Goal: Information Seeking & Learning: Learn about a topic

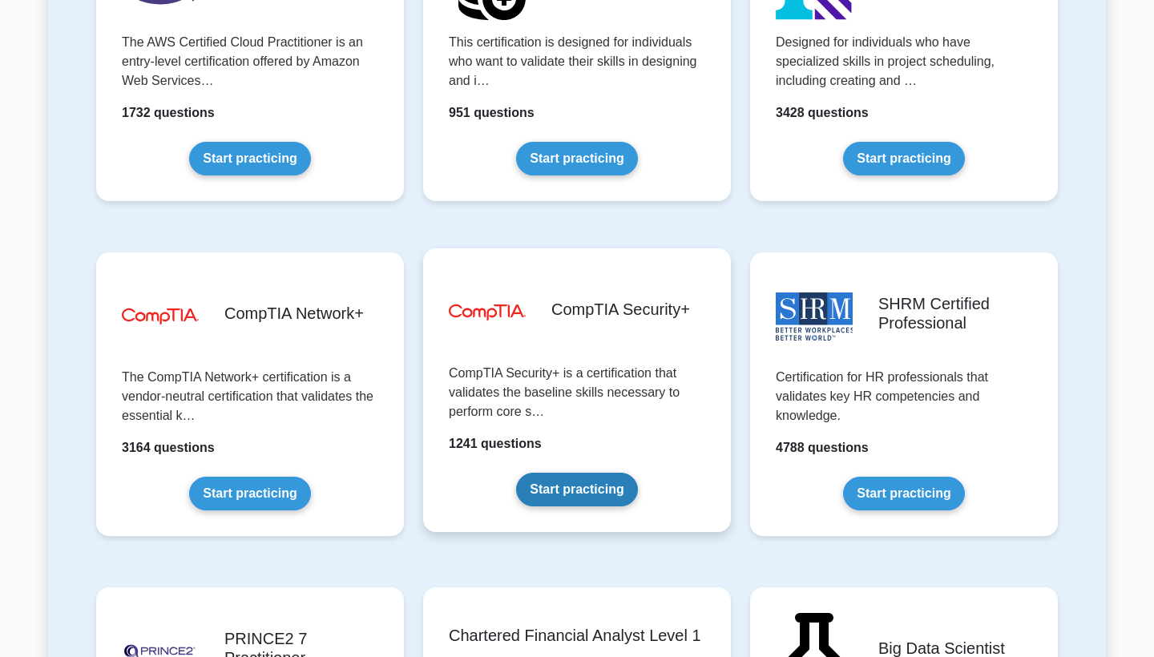
scroll to position [2803, 0]
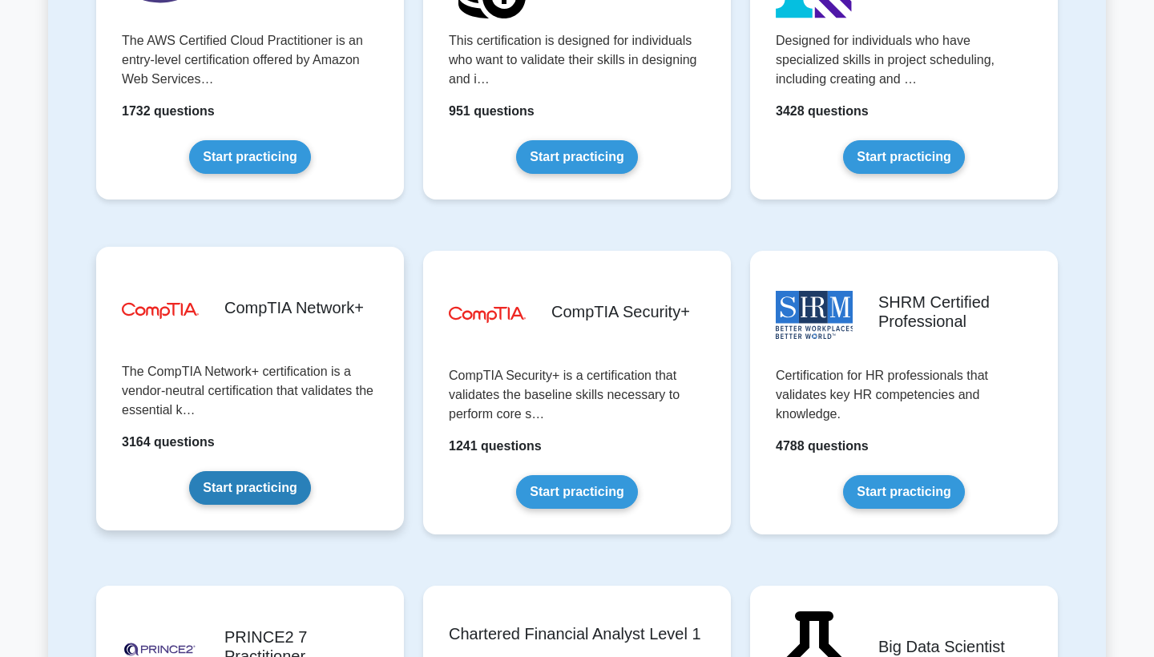
click at [228, 488] on link "Start practicing" at bounding box center [249, 488] width 121 height 34
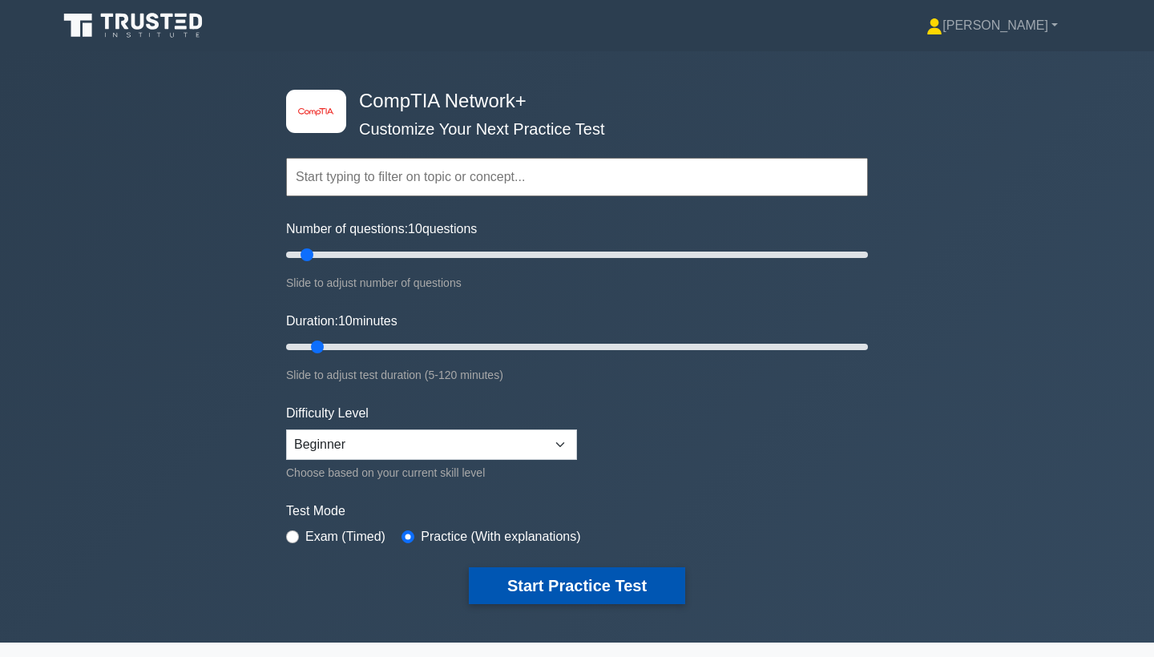
click at [580, 575] on button "Start Practice Test" at bounding box center [577, 585] width 216 height 37
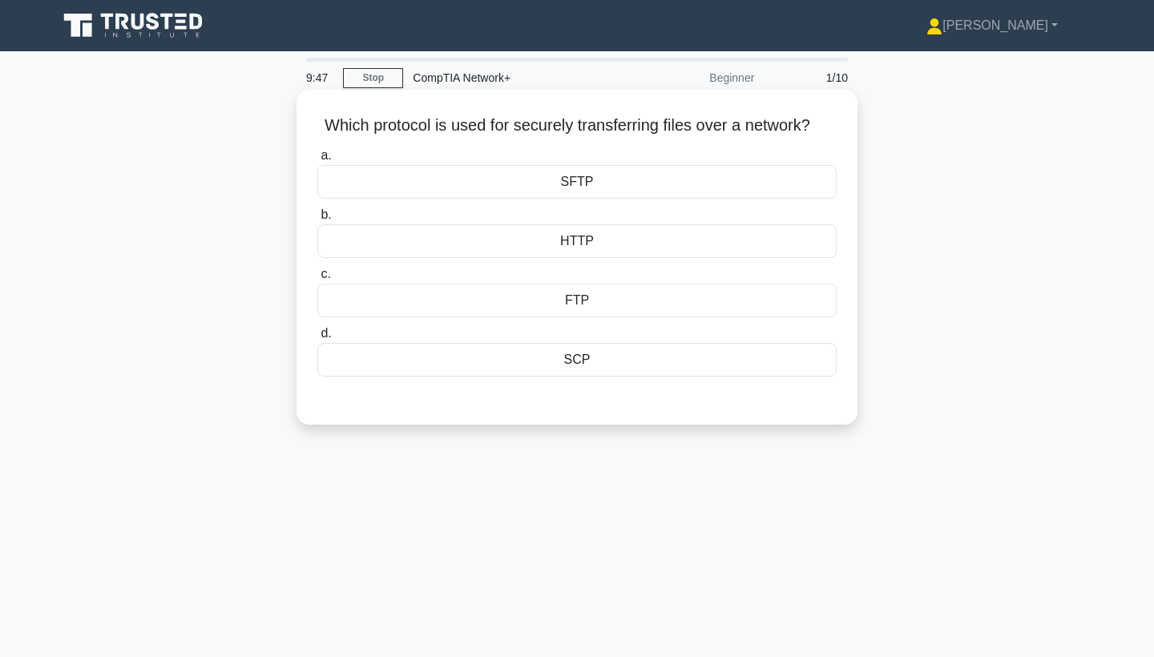
click at [579, 185] on div "SFTP" at bounding box center [576, 182] width 519 height 34
click at [317, 161] on input "a. SFTP" at bounding box center [317, 156] width 0 height 10
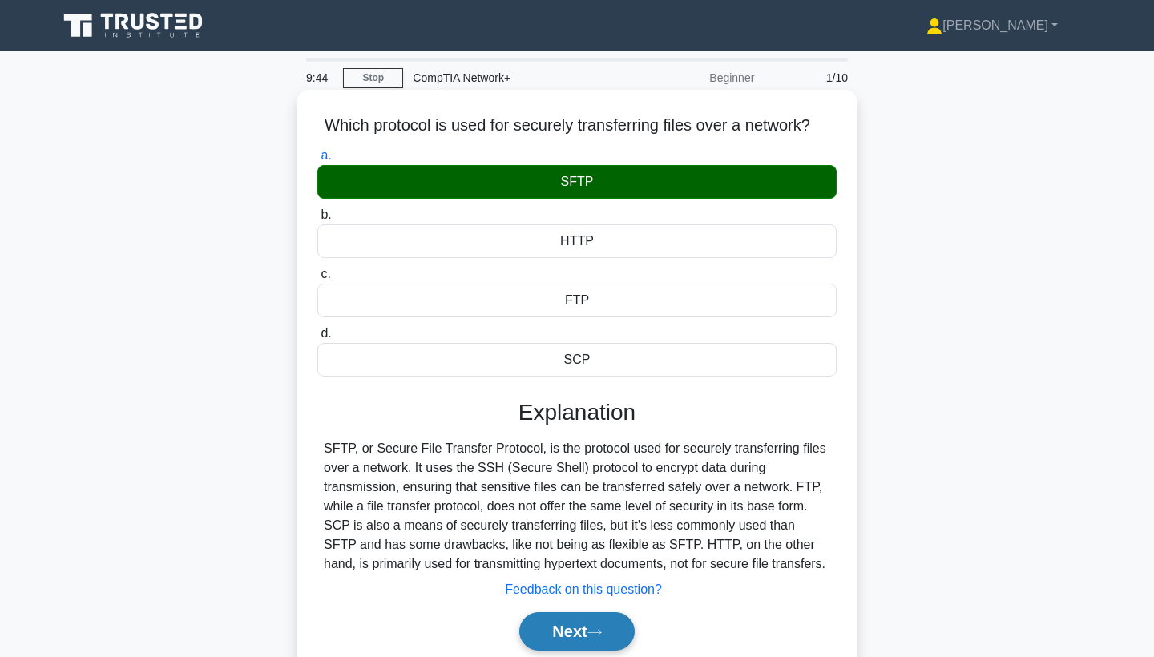
click at [571, 628] on button "Next" at bounding box center [576, 631] width 115 height 38
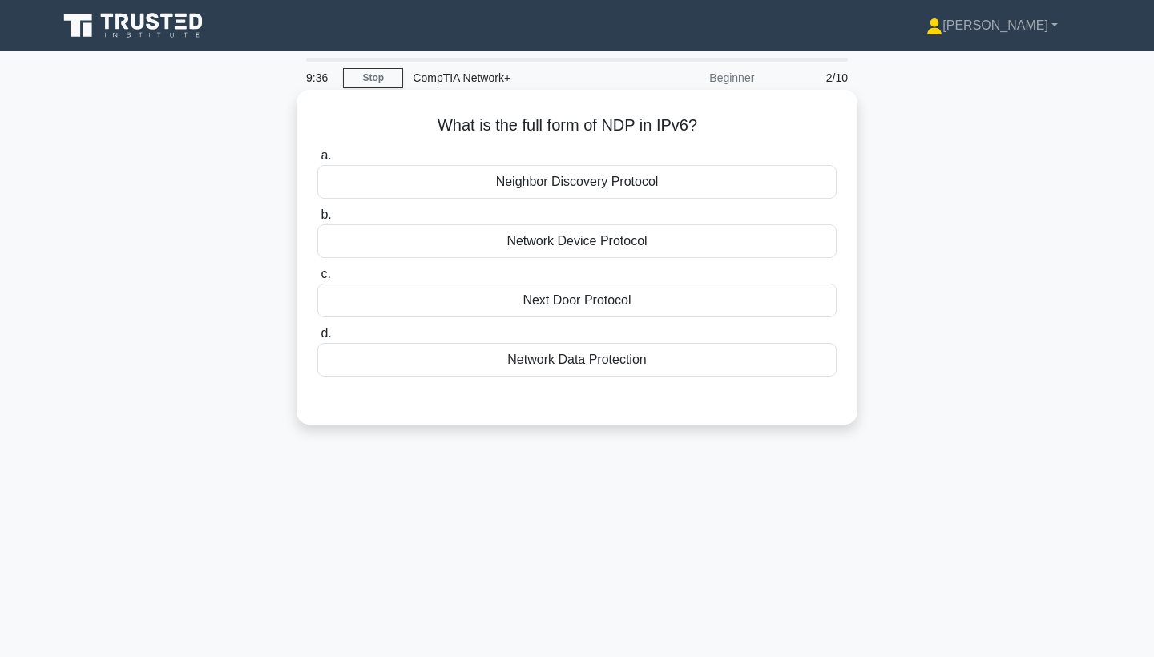
click at [547, 238] on div "Network Device Protocol" at bounding box center [576, 241] width 519 height 34
click at [317, 220] on input "b. Network Device Protocol" at bounding box center [317, 215] width 0 height 10
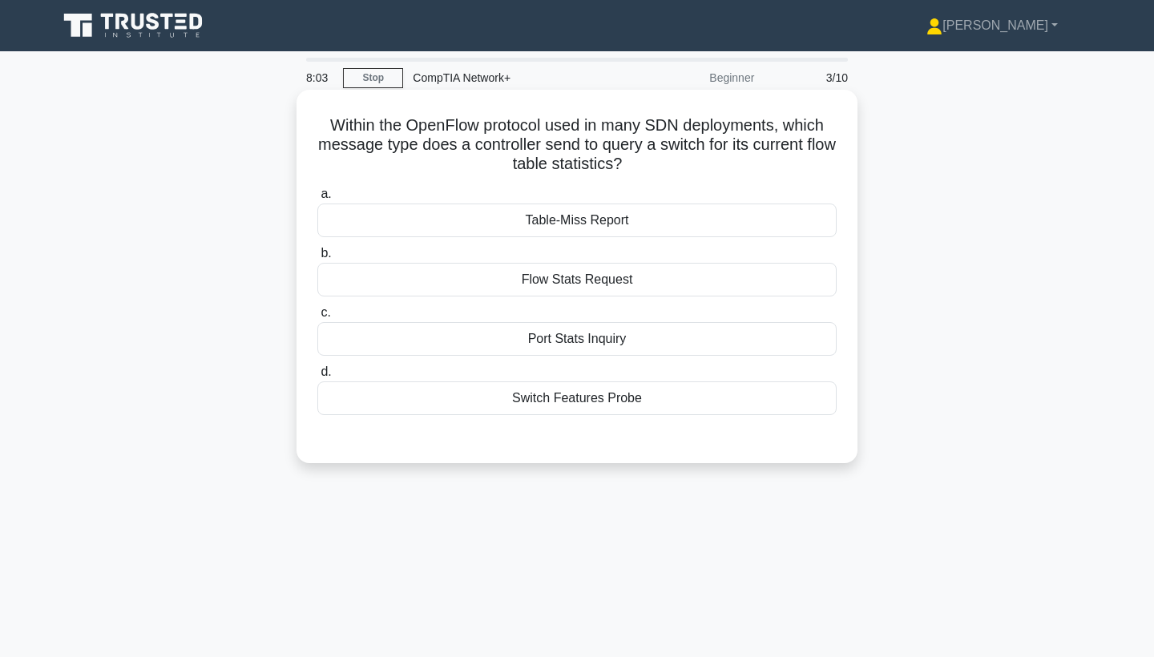
click at [559, 277] on div "Flow Stats Request" at bounding box center [576, 280] width 519 height 34
click at [317, 259] on input "b. Flow Stats Request" at bounding box center [317, 253] width 0 height 10
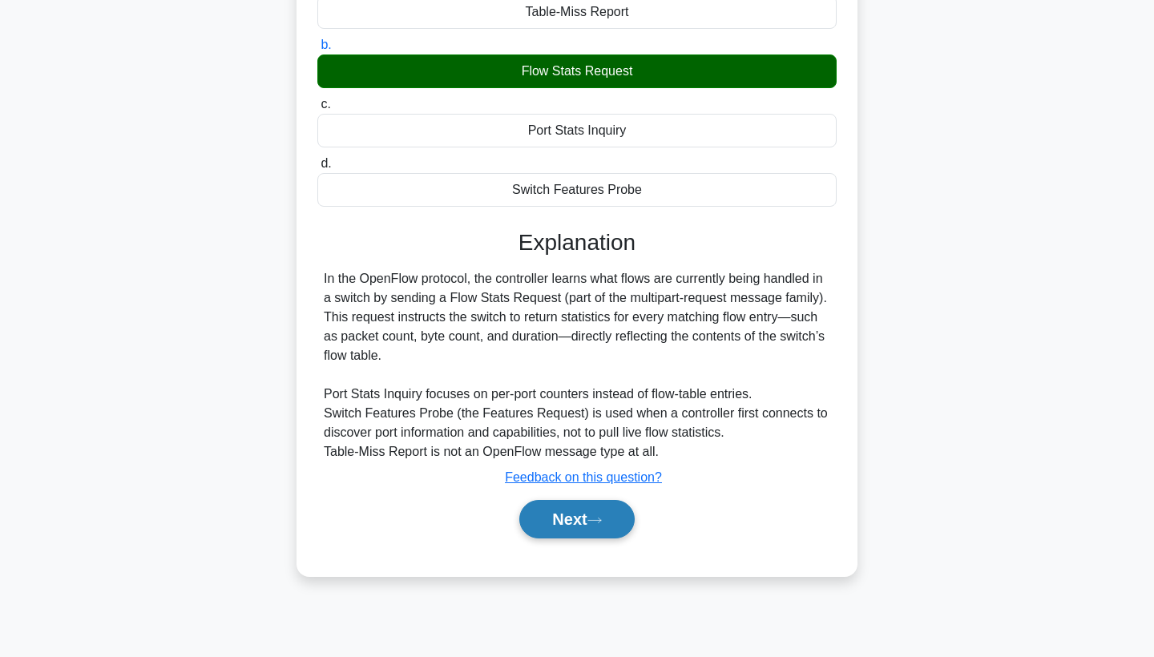
scroll to position [208, 0]
click at [586, 511] on button "Next" at bounding box center [576, 519] width 115 height 38
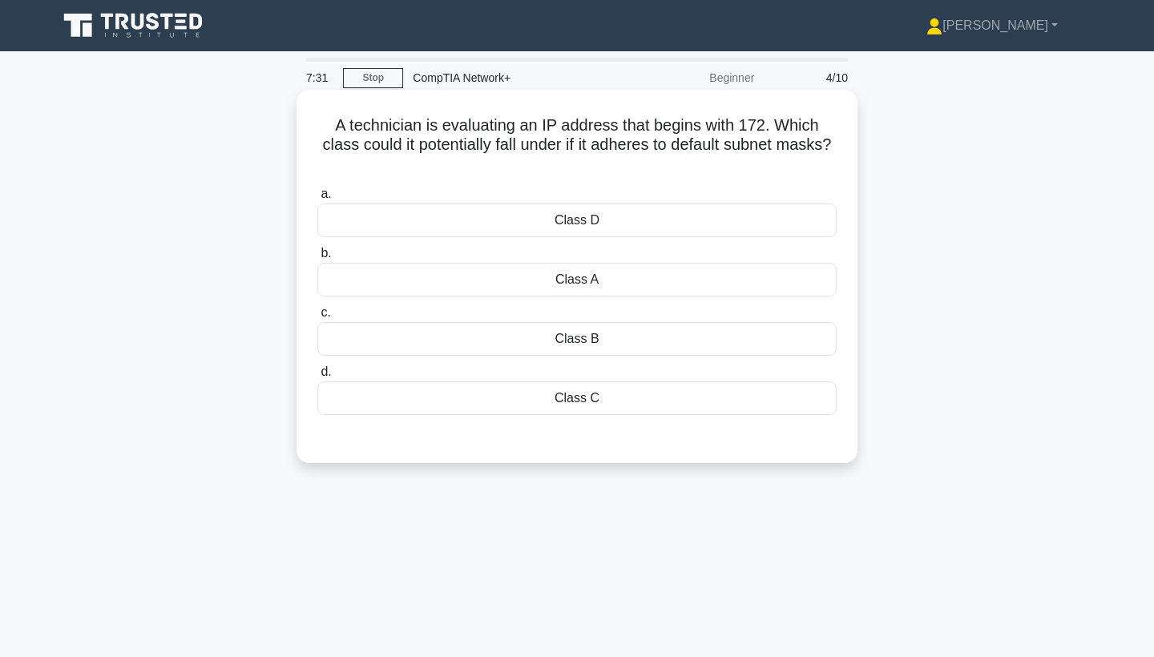
scroll to position [0, 0]
click at [571, 282] on div "Class A" at bounding box center [576, 280] width 519 height 34
click at [317, 259] on input "b. Class A" at bounding box center [317, 253] width 0 height 10
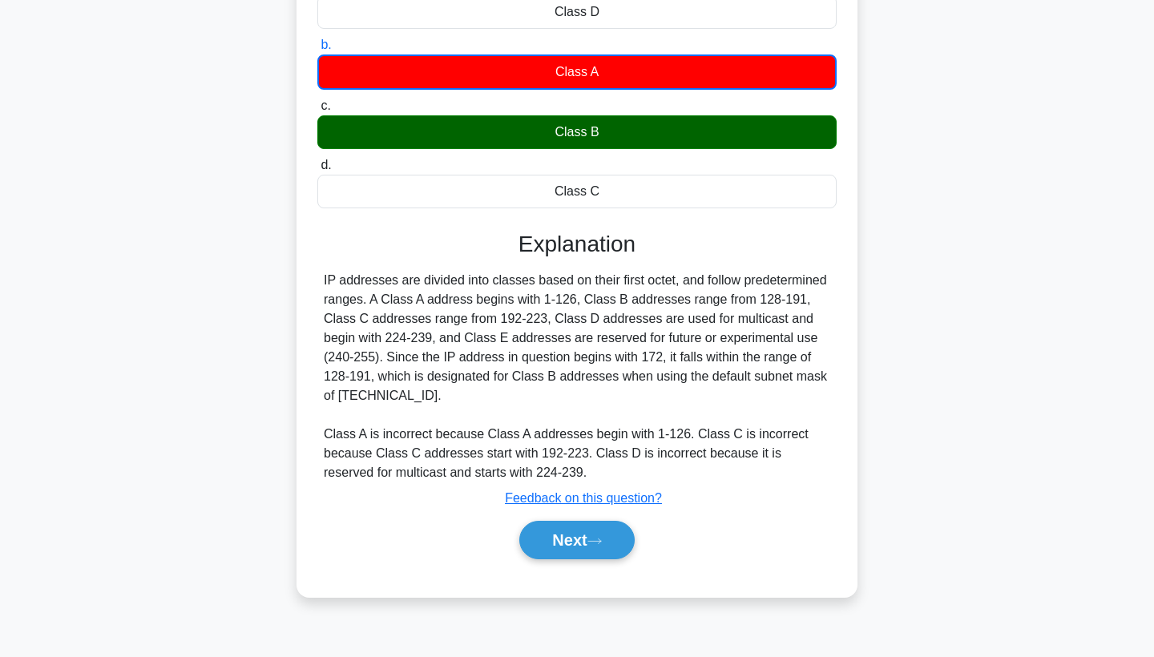
scroll to position [208, 0]
click at [544, 527] on button "Next" at bounding box center [576, 540] width 115 height 38
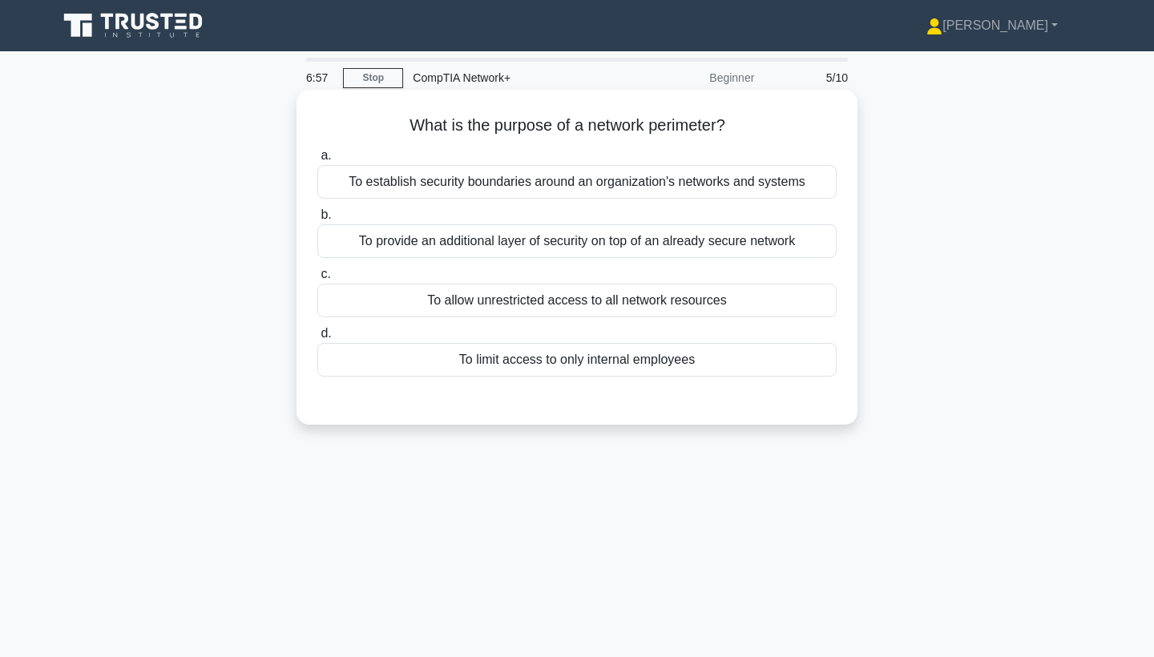
scroll to position [0, 0]
click at [577, 248] on div "To provide an additional layer of security on top of an already secure network" at bounding box center [576, 241] width 519 height 34
click at [317, 220] on input "b. To provide an additional layer of security on top of an already secure netwo…" at bounding box center [317, 215] width 0 height 10
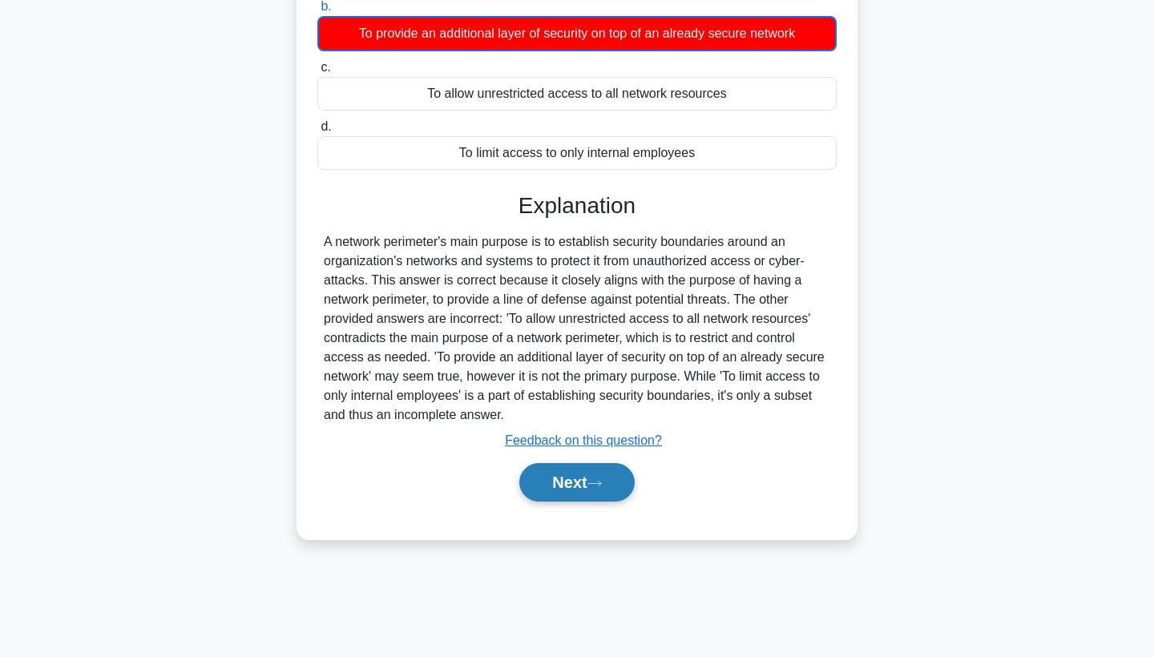
scroll to position [208, 0]
click at [586, 482] on button "Next" at bounding box center [576, 482] width 115 height 38
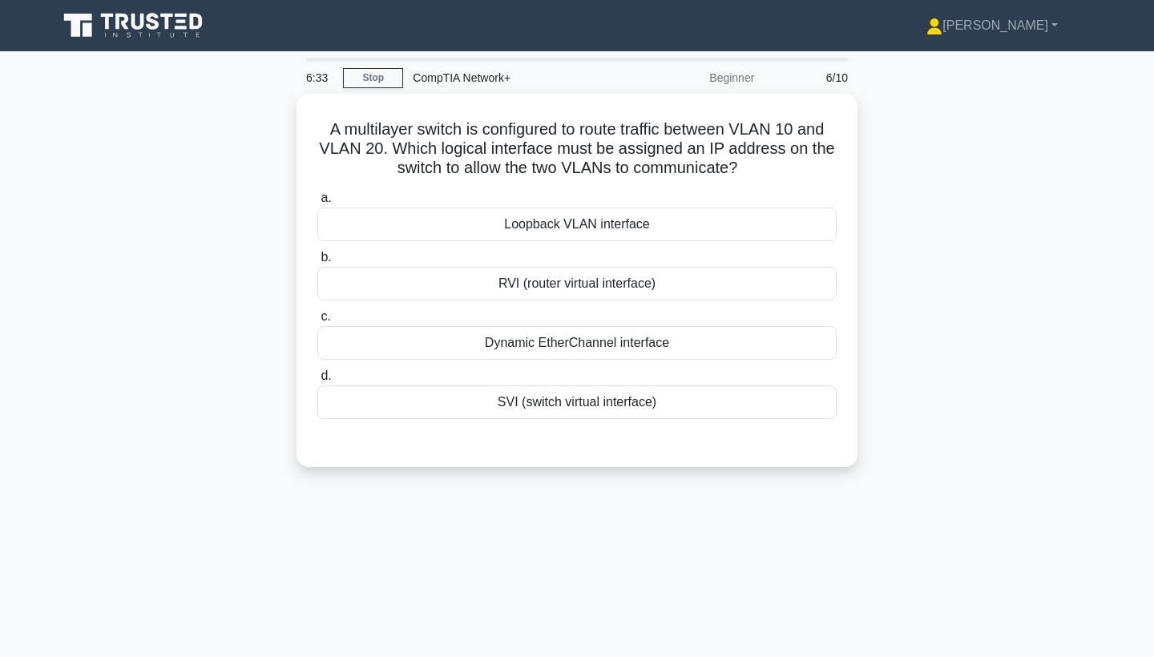
scroll to position [0, 0]
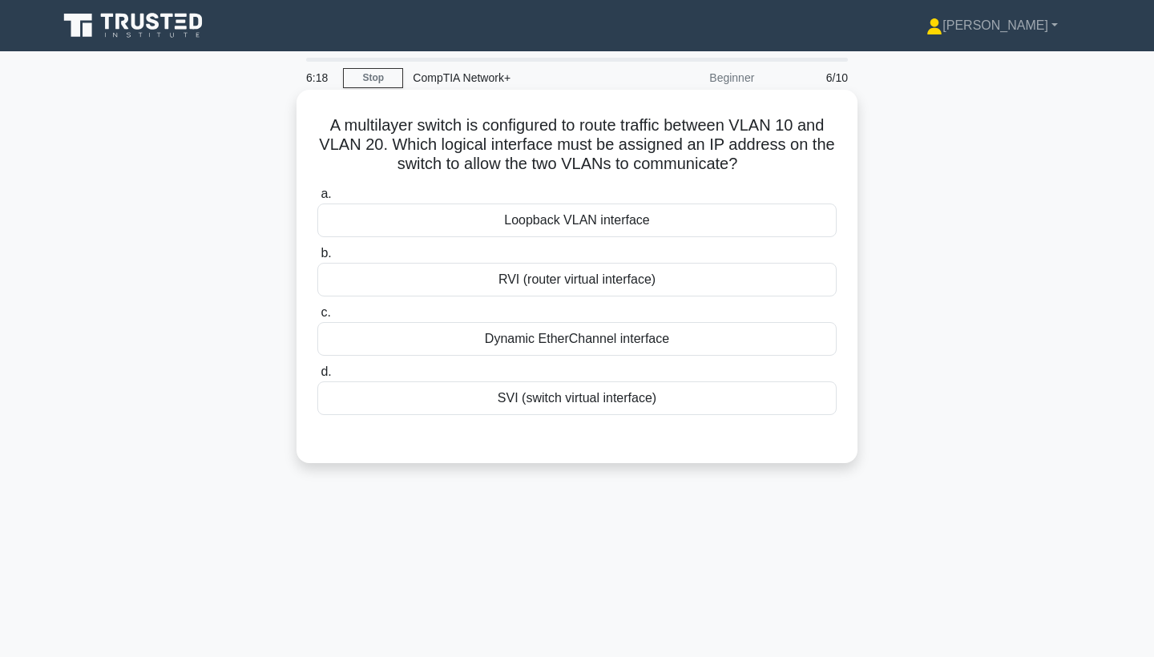
click at [560, 226] on div "Loopback VLAN interface" at bounding box center [576, 221] width 519 height 34
click at [317, 200] on input "a. Loopback VLAN interface" at bounding box center [317, 194] width 0 height 10
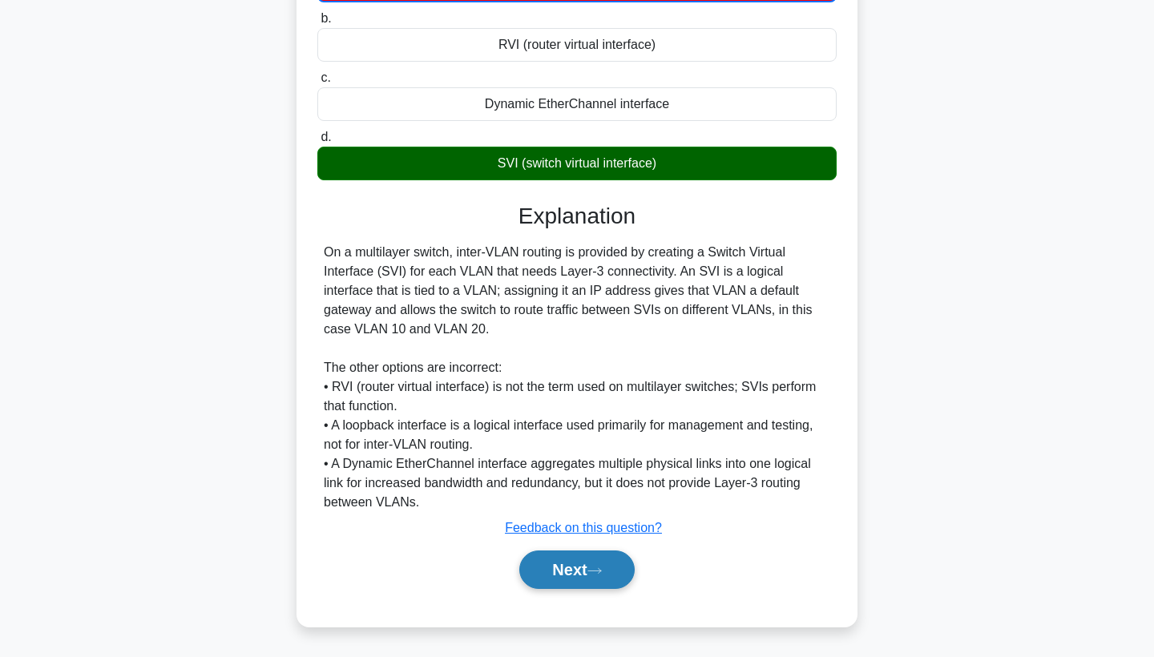
scroll to position [236, 0]
click at [573, 558] on button "Next" at bounding box center [576, 570] width 115 height 38
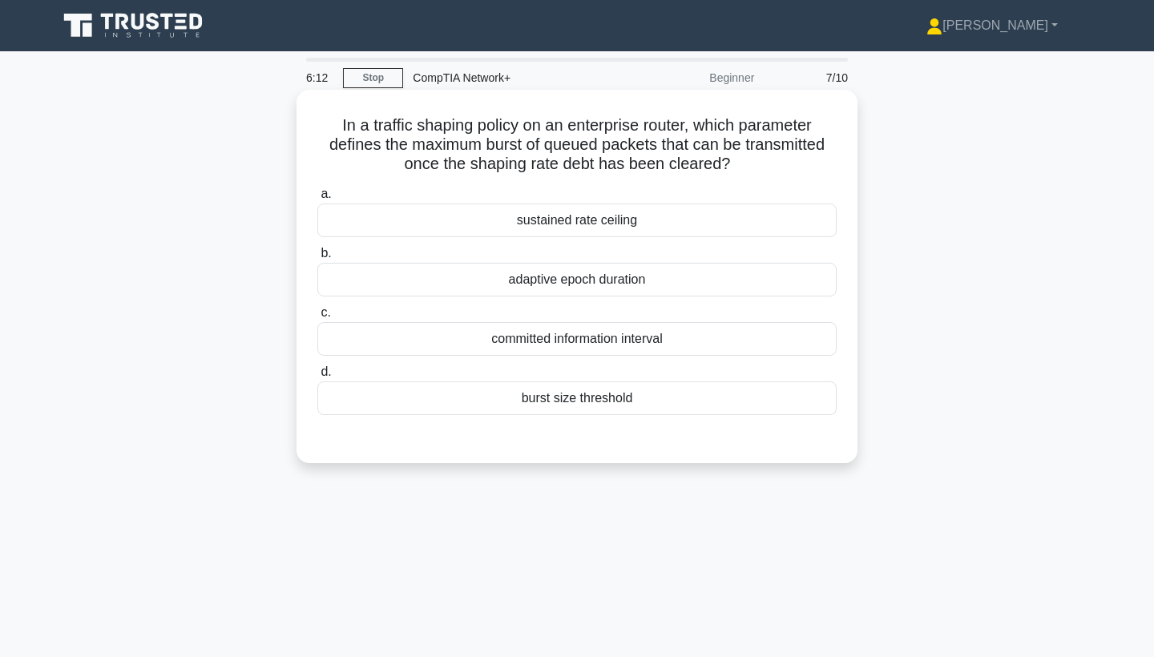
scroll to position [0, 0]
click at [587, 400] on div "burst size threshold" at bounding box center [576, 398] width 519 height 34
click at [317, 377] on input "d. burst size threshold" at bounding box center [317, 372] width 0 height 10
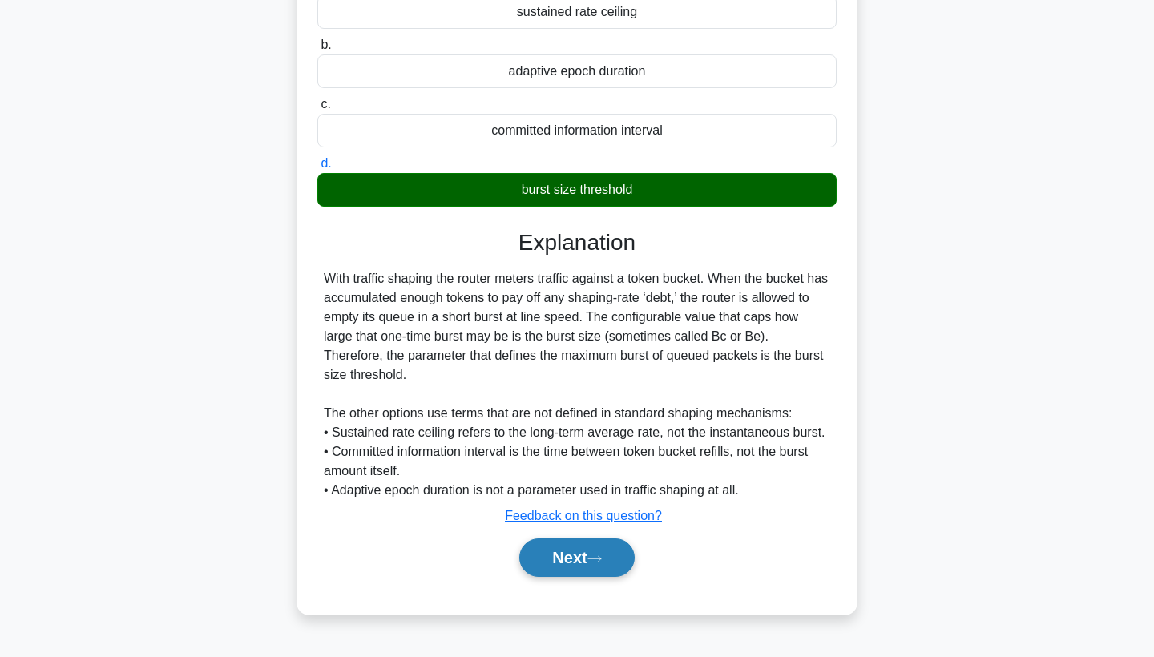
click at [601, 563] on icon at bounding box center [594, 559] width 14 height 9
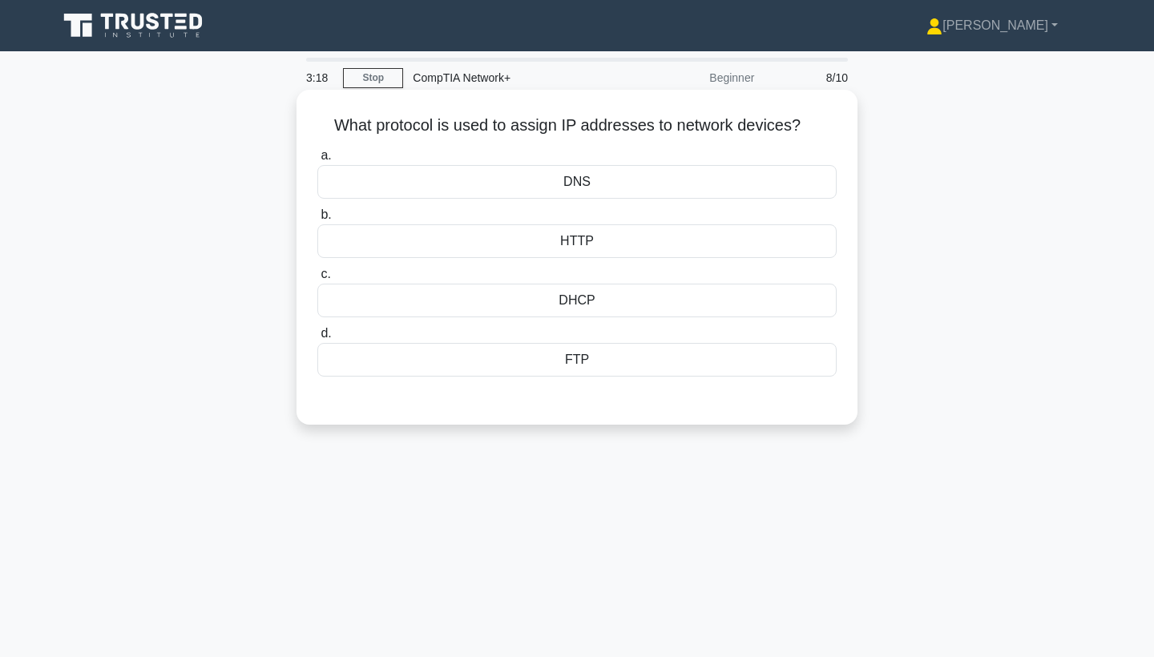
click at [575, 188] on div "DNS" at bounding box center [576, 182] width 519 height 34
click at [317, 161] on input "a. DNS" at bounding box center [317, 156] width 0 height 10
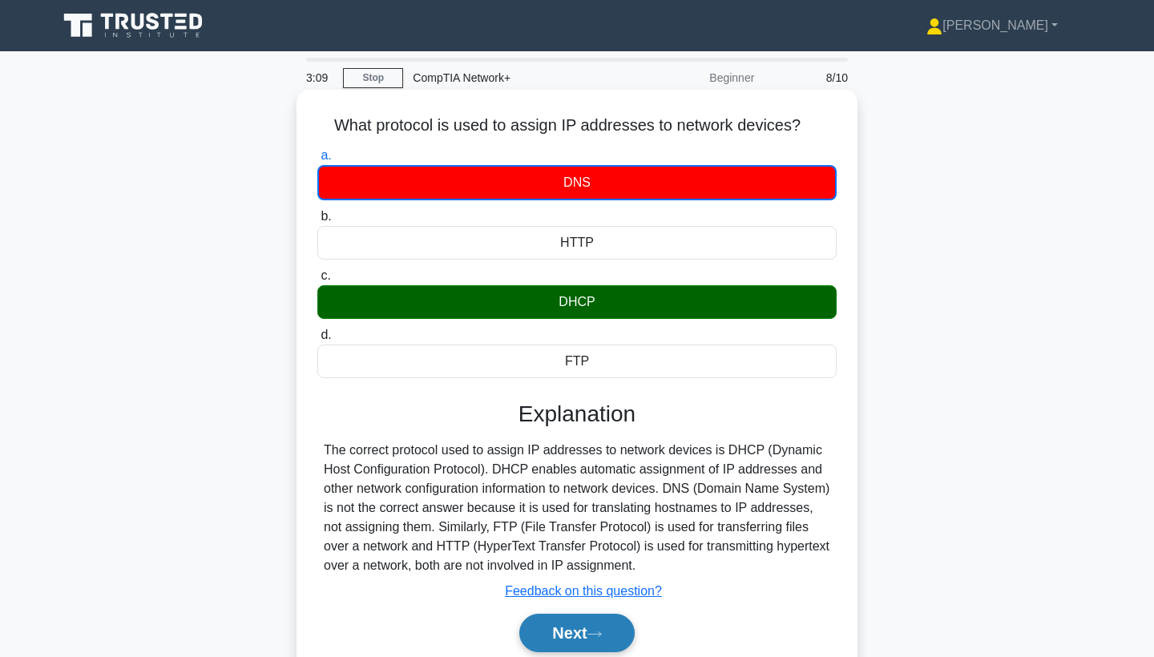
click at [559, 636] on button "Next" at bounding box center [576, 633] width 115 height 38
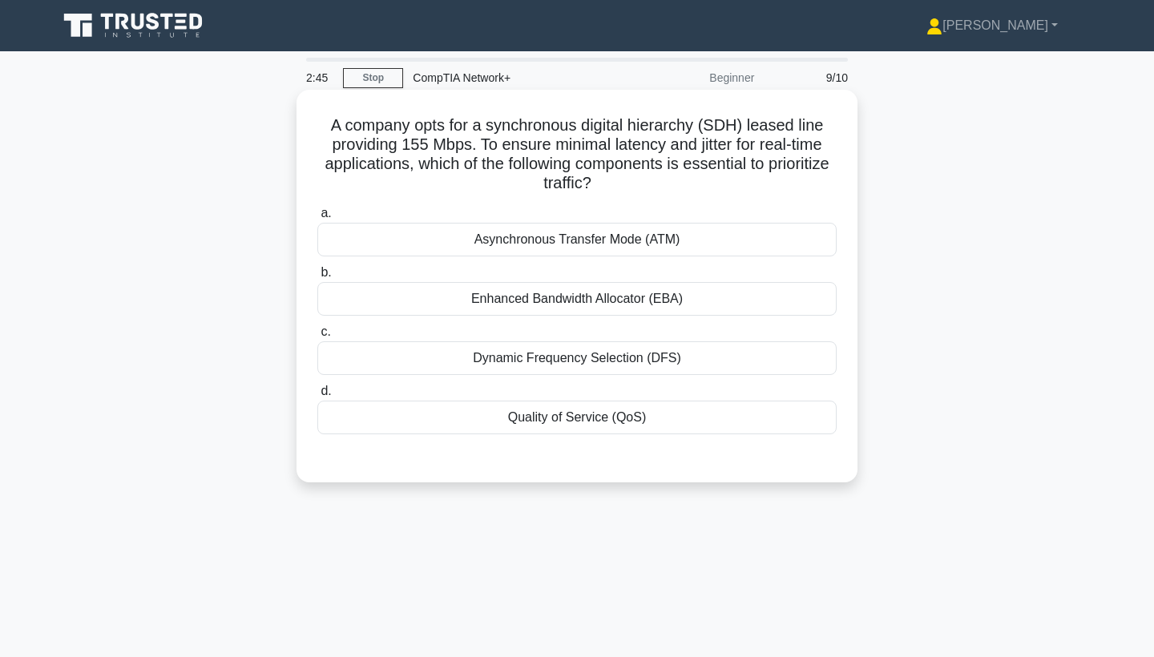
click at [547, 364] on div "Dynamic Frequency Selection (DFS)" at bounding box center [576, 358] width 519 height 34
click at [317, 337] on input "c. Dynamic Frequency Selection (DFS)" at bounding box center [317, 332] width 0 height 10
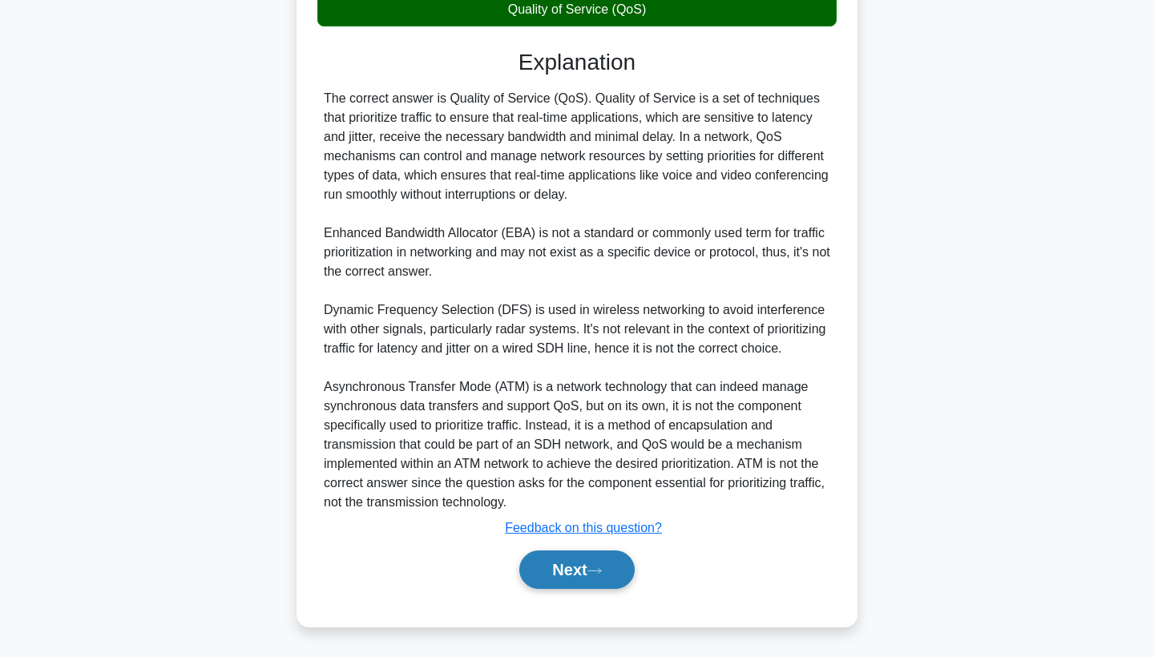
click at [609, 572] on button "Next" at bounding box center [576, 570] width 115 height 38
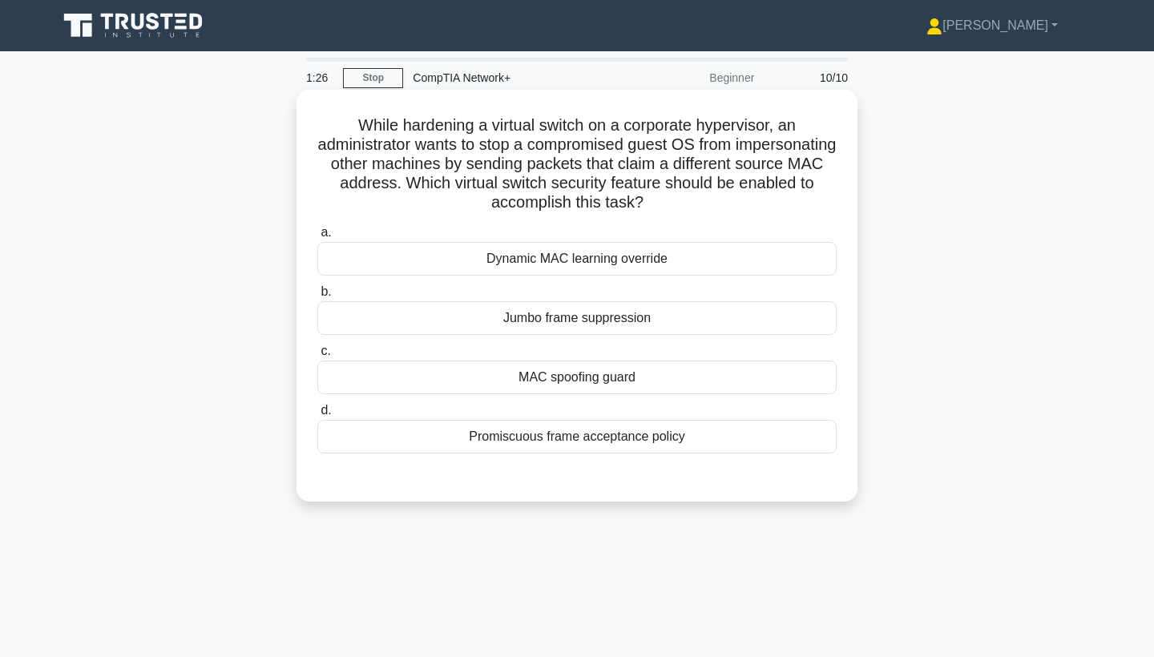
click at [570, 256] on div "Dynamic MAC learning override" at bounding box center [576, 259] width 519 height 34
click at [317, 238] on input "a. Dynamic MAC learning override" at bounding box center [317, 233] width 0 height 10
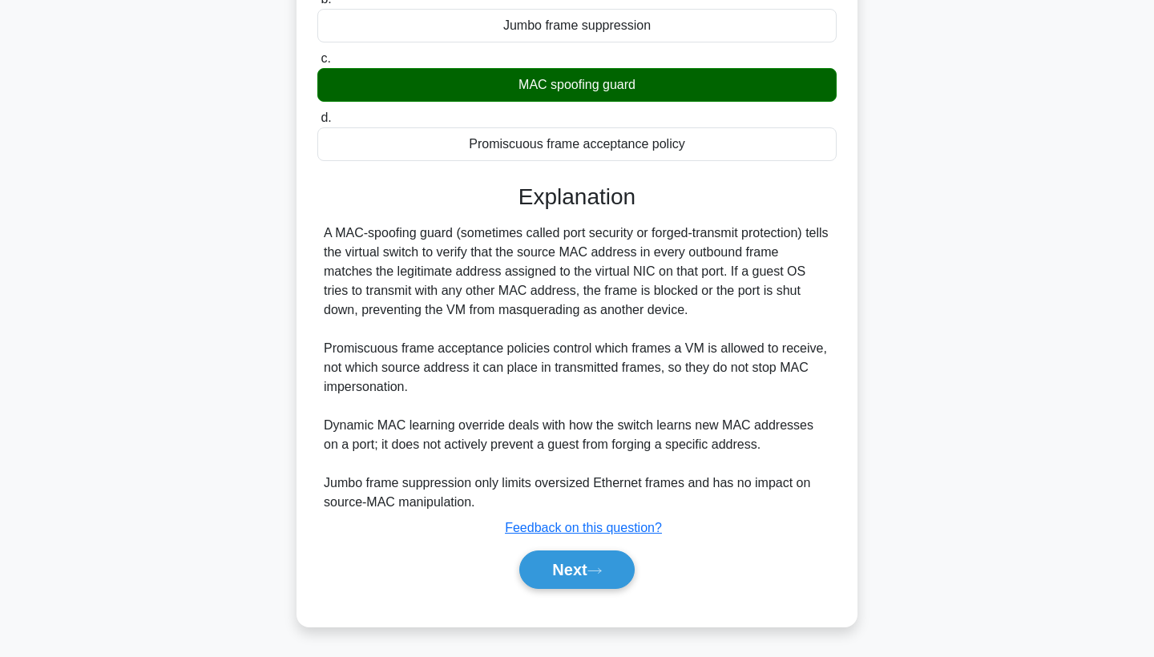
scroll to position [294, 0]
click at [601, 575] on button "Next" at bounding box center [576, 570] width 115 height 38
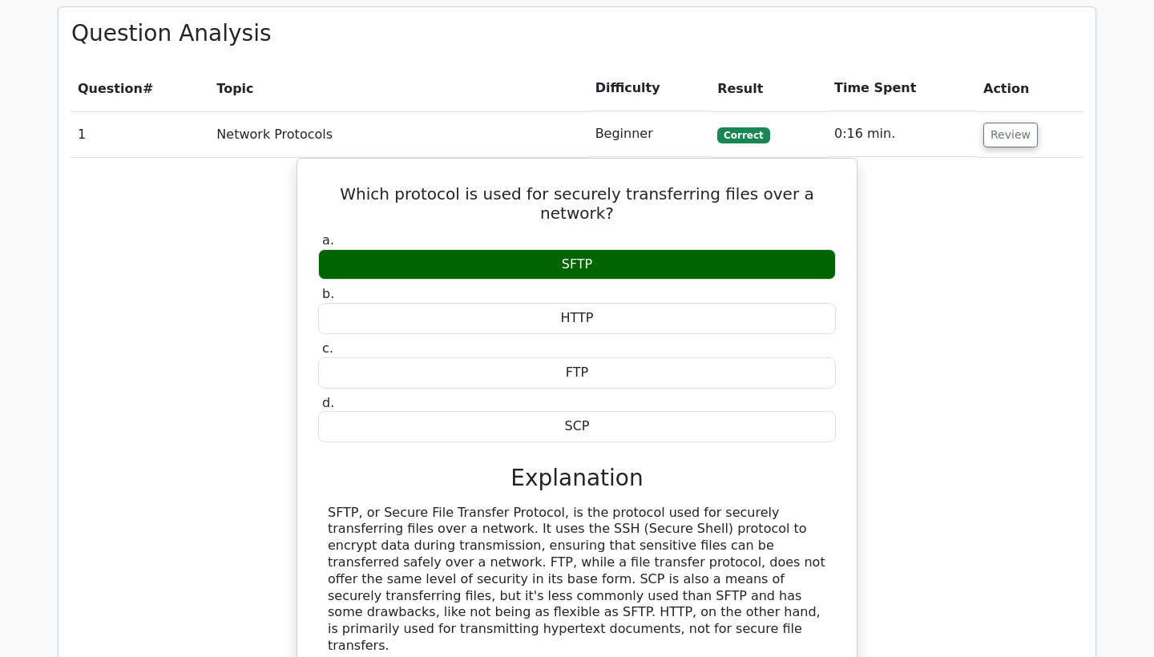
scroll to position [1120, 0]
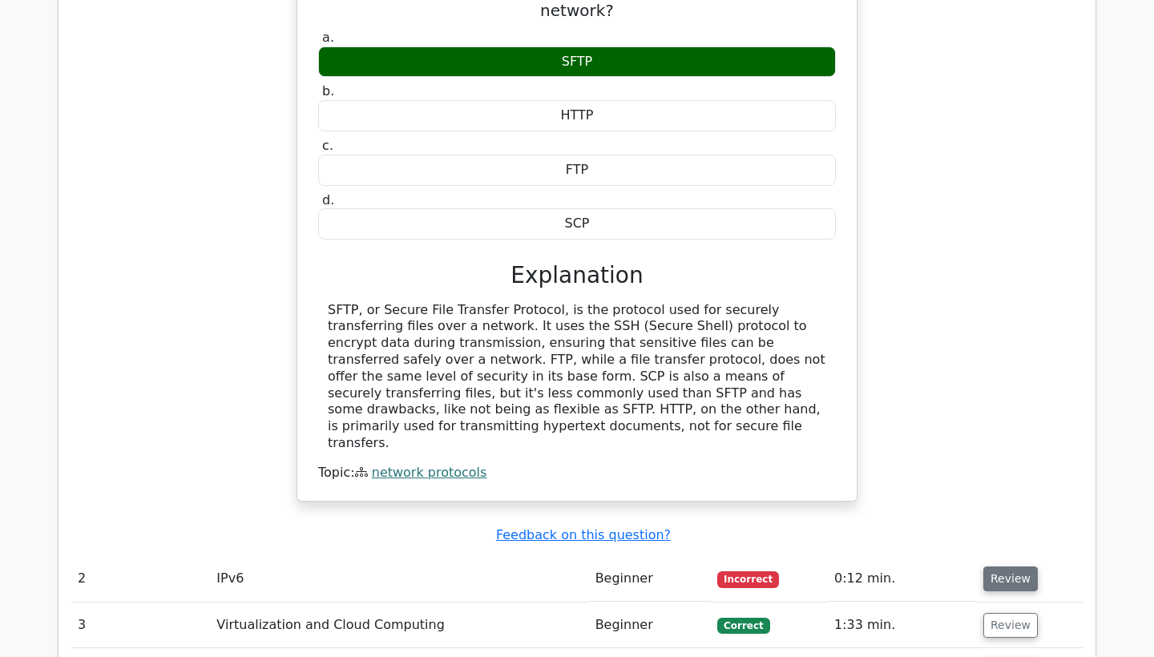
click at [1010, 567] on button "Review" at bounding box center [1010, 579] width 54 height 25
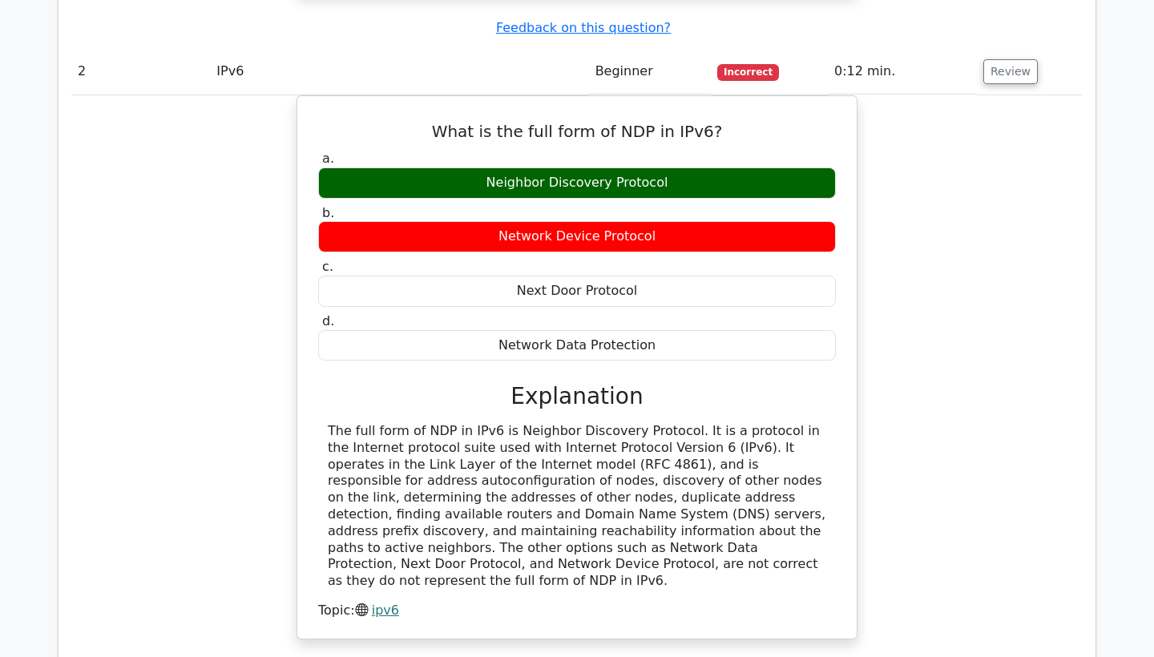
scroll to position [1813, 0]
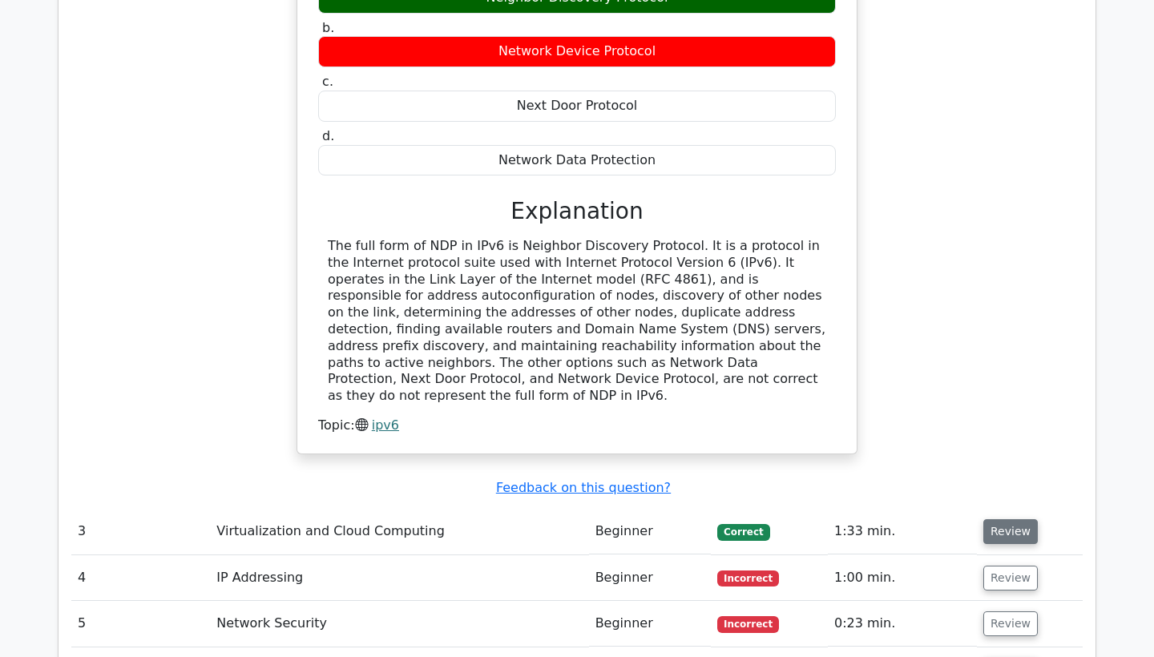
click at [1001, 519] on button "Review" at bounding box center [1010, 531] width 54 height 25
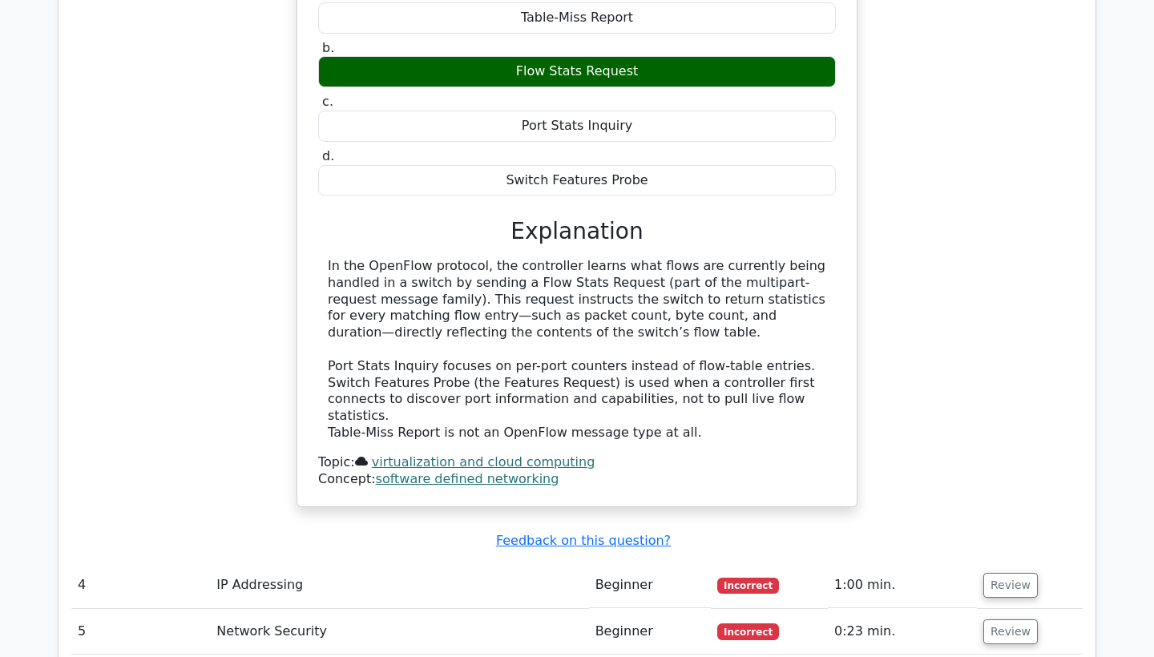
scroll to position [2632, 0]
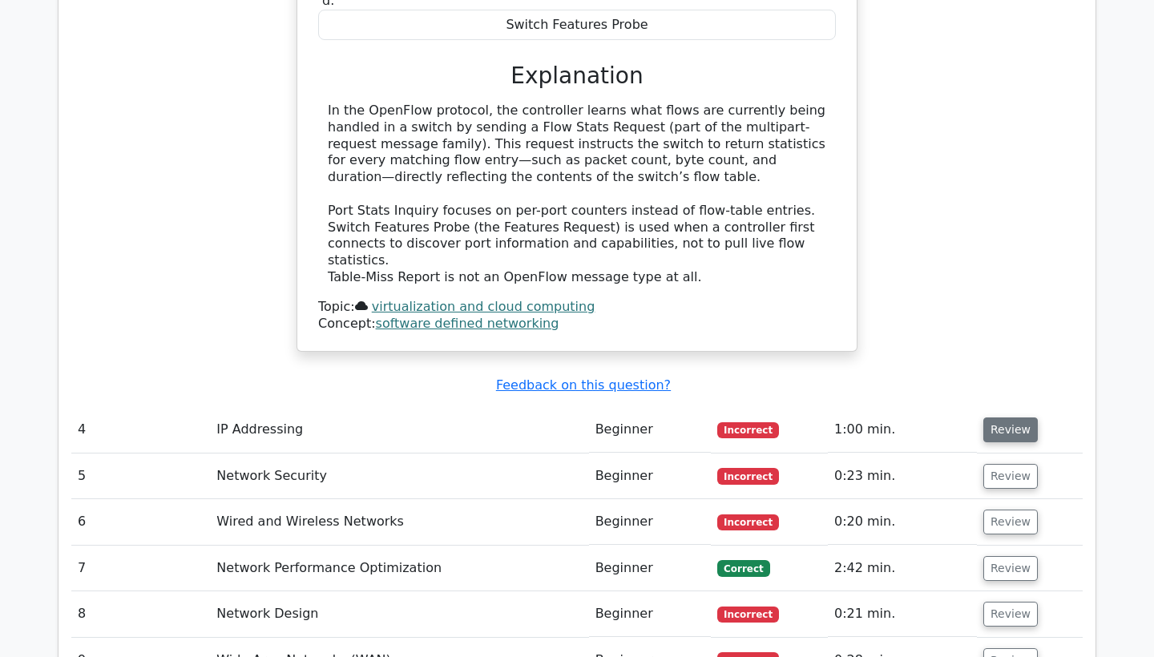
click at [1008, 418] on button "Review" at bounding box center [1010, 430] width 54 height 25
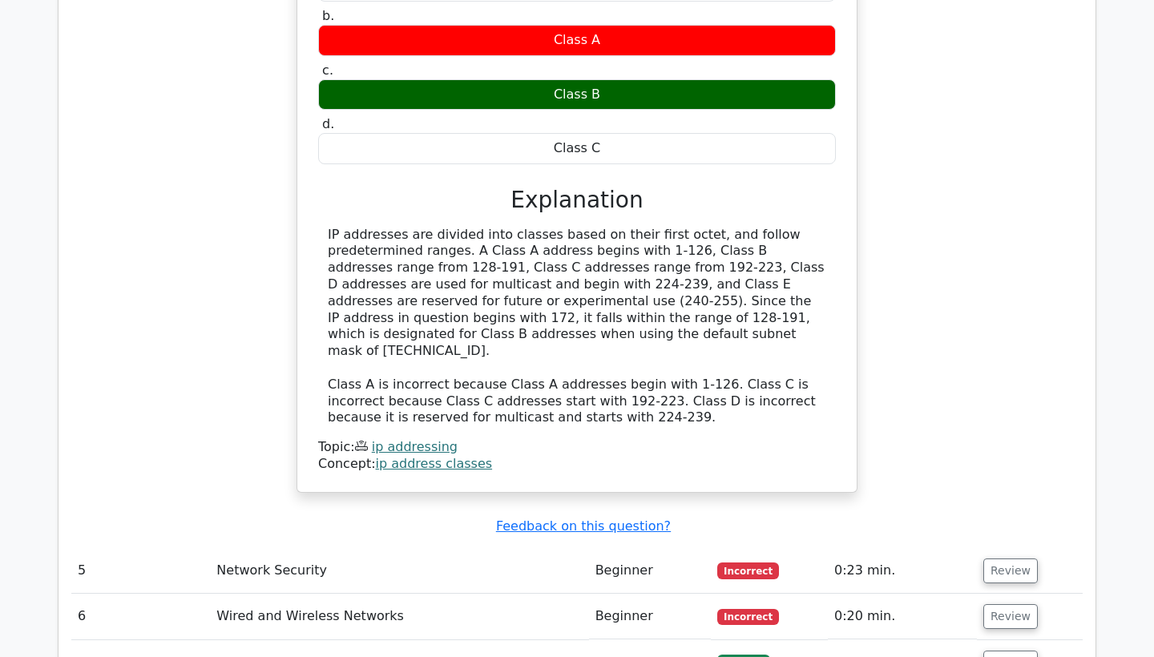
scroll to position [3249, 0]
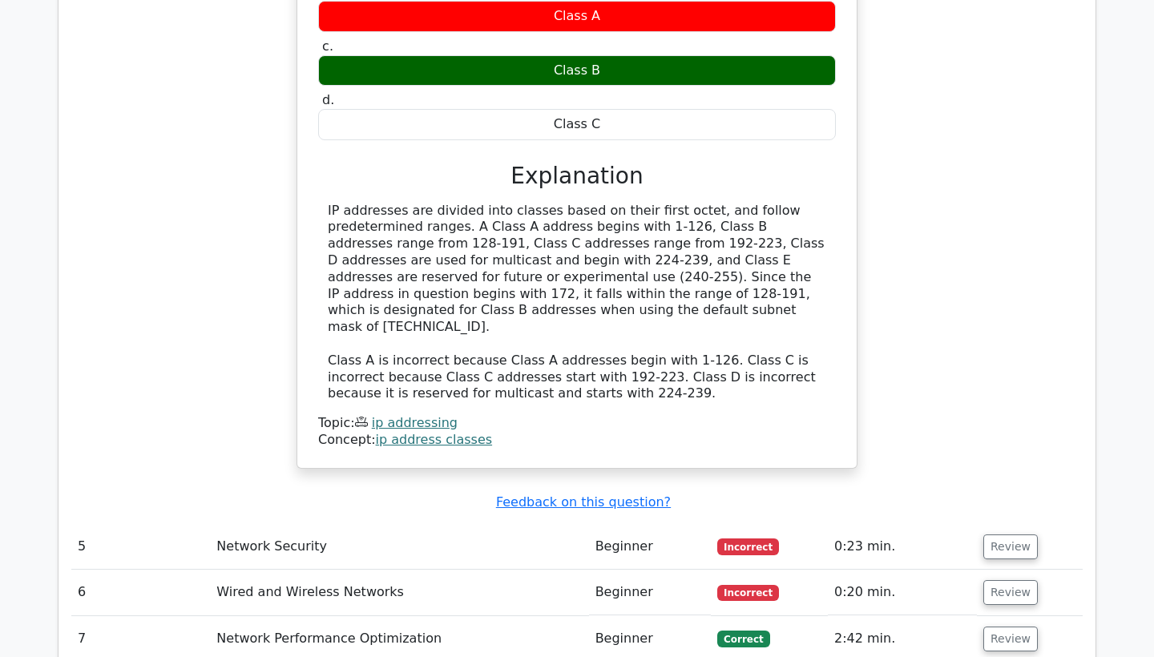
drag, startPoint x: 1009, startPoint y: 390, endPoint x: 980, endPoint y: 368, distance: 36.6
click at [1008, 535] on button "Review" at bounding box center [1010, 547] width 54 height 25
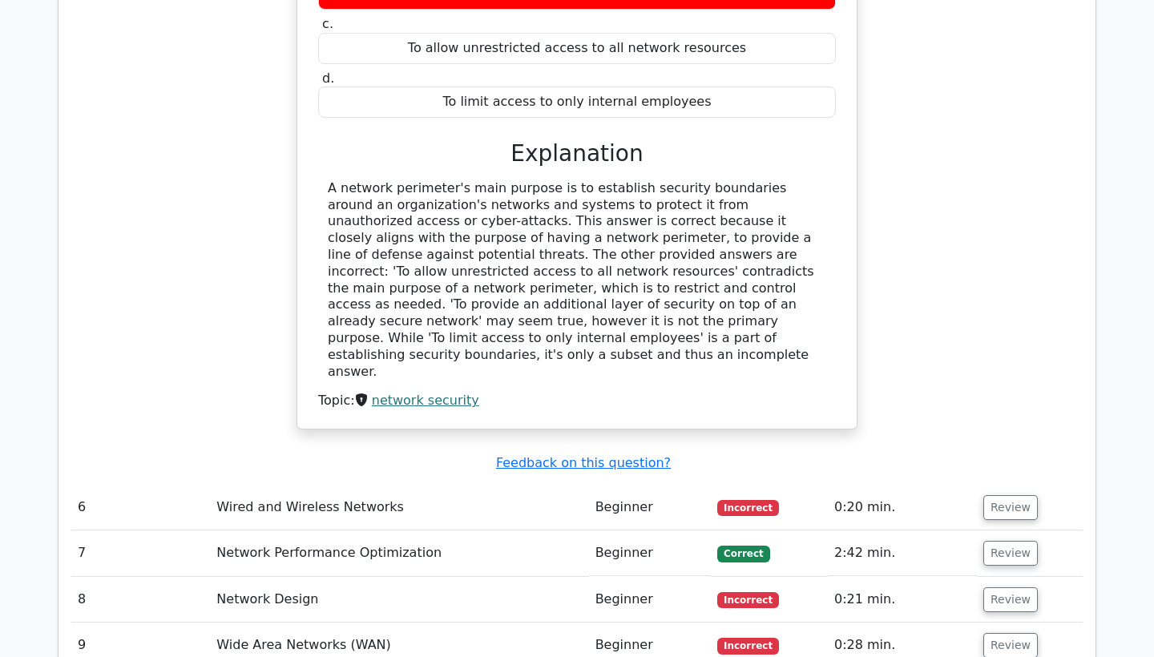
scroll to position [3982, 0]
click at [991, 496] on button "Review" at bounding box center [1010, 508] width 54 height 25
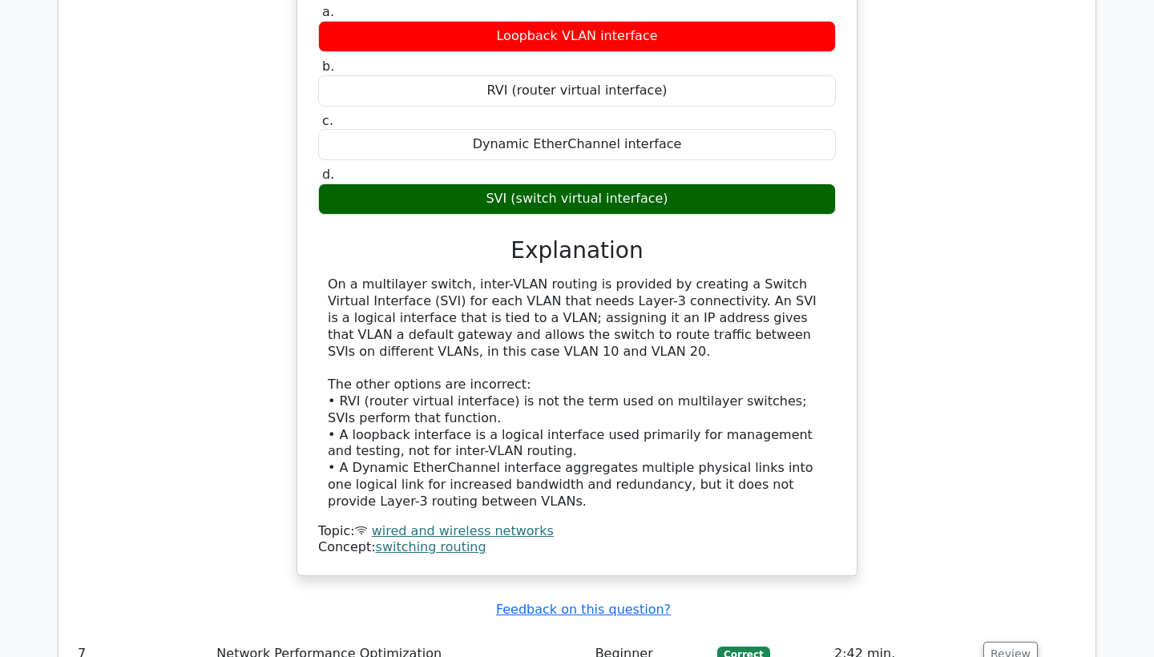
scroll to position [4717, 0]
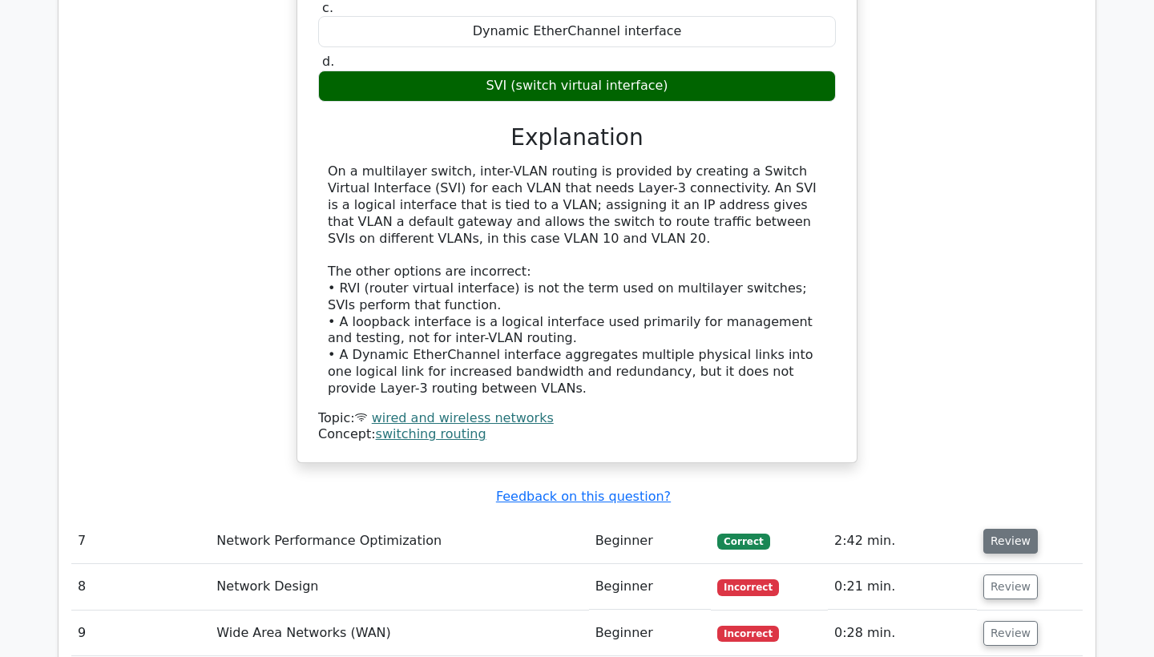
click at [998, 529] on button "Review" at bounding box center [1010, 541] width 54 height 25
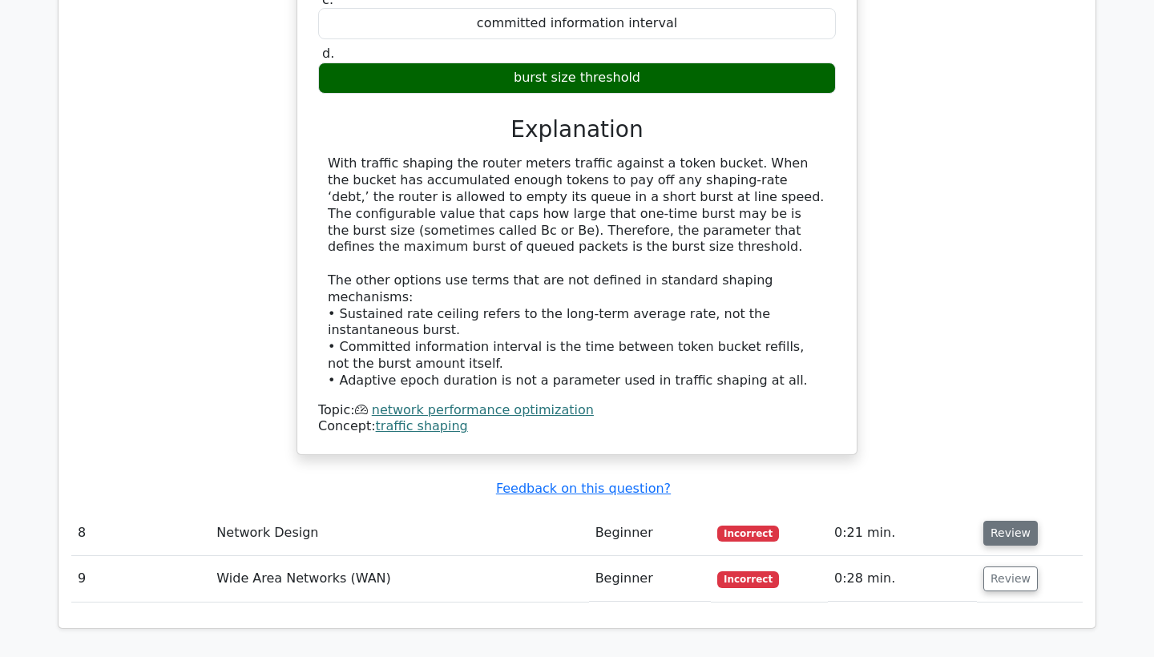
click at [1009, 521] on button "Review" at bounding box center [1010, 533] width 54 height 25
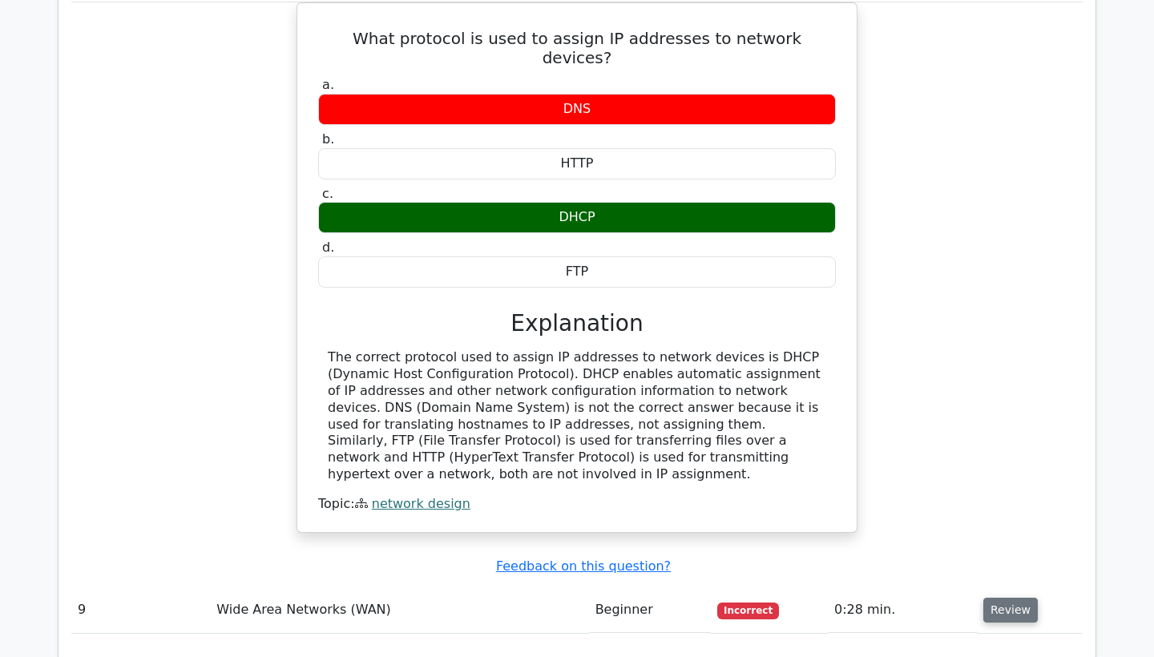
click at [995, 598] on button "Review" at bounding box center [1010, 610] width 54 height 25
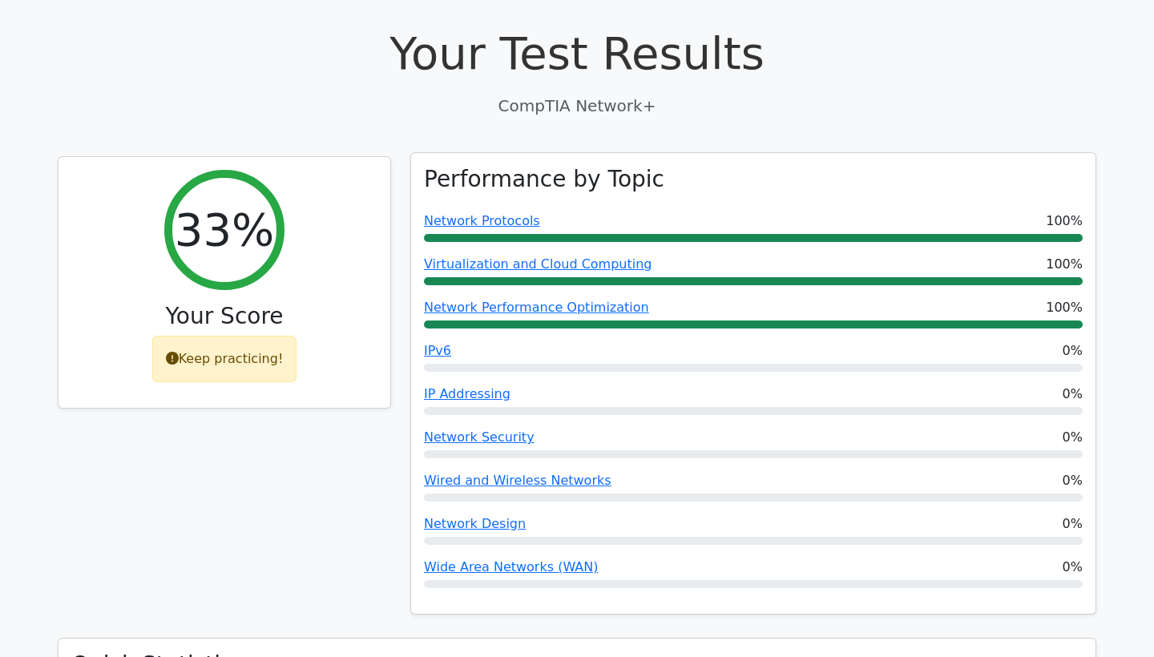
scroll to position [61, 0]
